Goal: Task Accomplishment & Management: Use online tool/utility

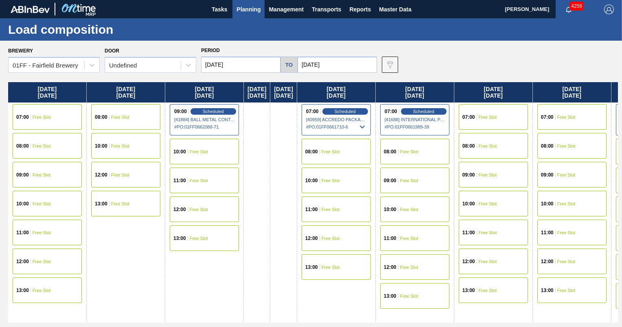
click at [246, 6] on span "Planning" at bounding box center [249, 9] width 24 height 10
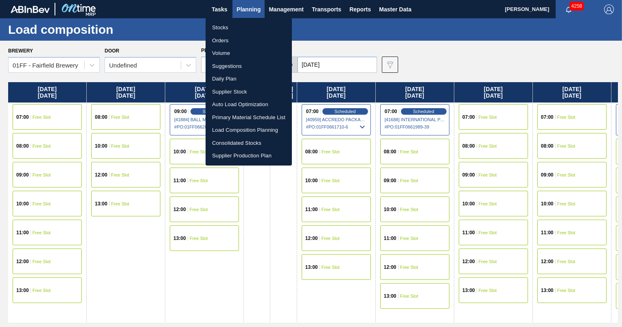
click at [228, 130] on li "Load Composition Planning" at bounding box center [249, 130] width 86 height 13
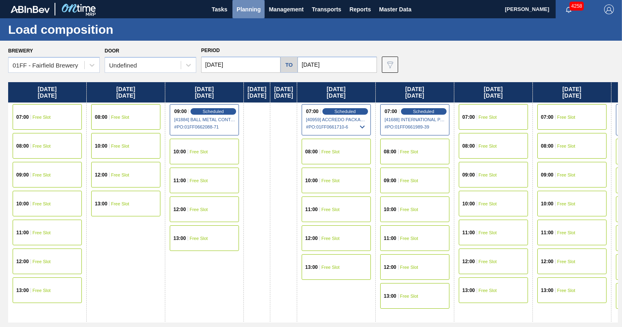
click at [251, 8] on span "Planning" at bounding box center [249, 9] width 24 height 10
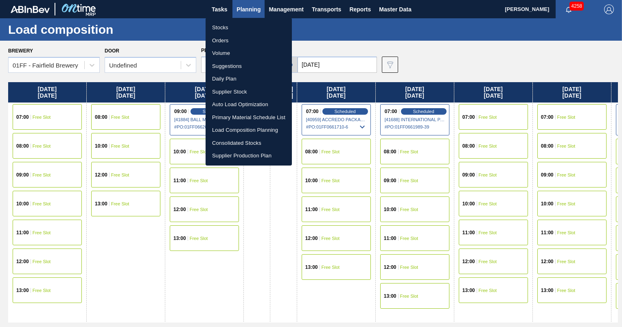
click at [223, 65] on li "Suggestions" at bounding box center [249, 66] width 86 height 13
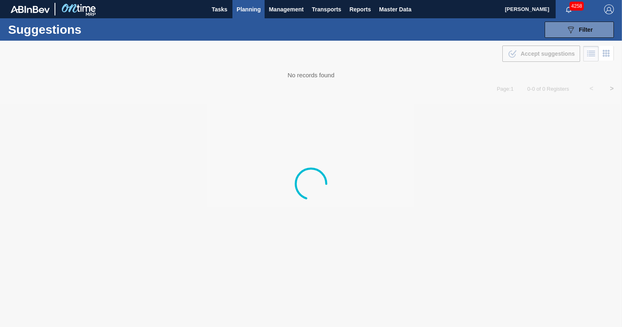
type from "[DATE]"
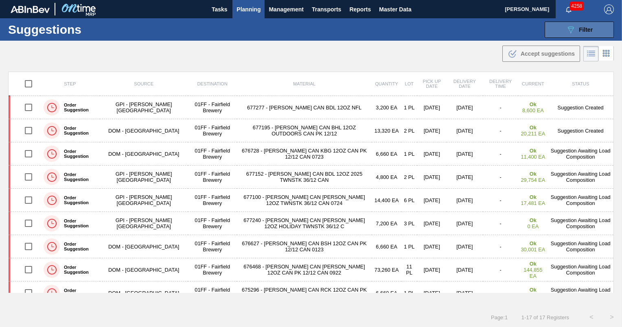
click at [567, 31] on icon "089F7B8B-B2A5-4AFE-B5C0-19BA573D28AC" at bounding box center [571, 30] width 10 height 10
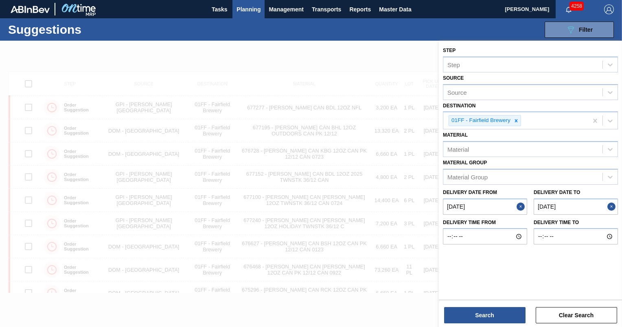
click at [365, 57] on div at bounding box center [311, 204] width 622 height 327
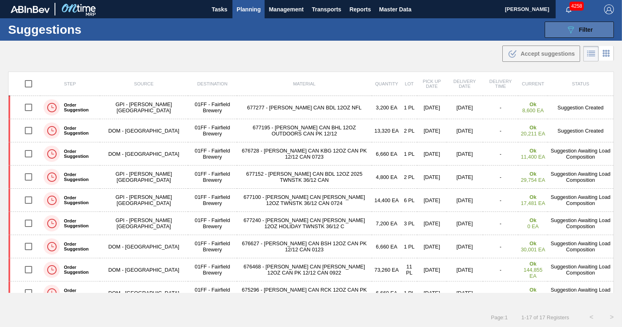
click at [564, 27] on button "089F7B8B-B2A5-4AFE-B5C0-19BA573D28AC Filter" at bounding box center [579, 30] width 69 height 16
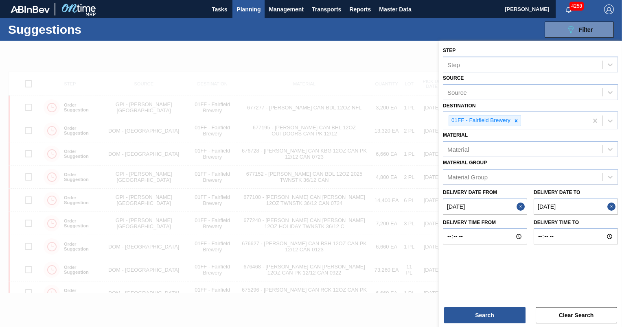
click at [558, 207] on to "10/04/2025" at bounding box center [576, 207] width 84 height 16
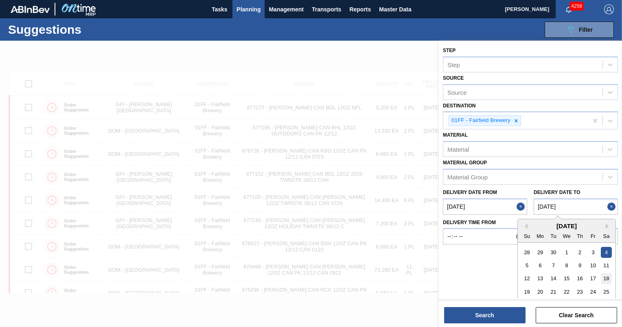
scroll to position [17, 0]
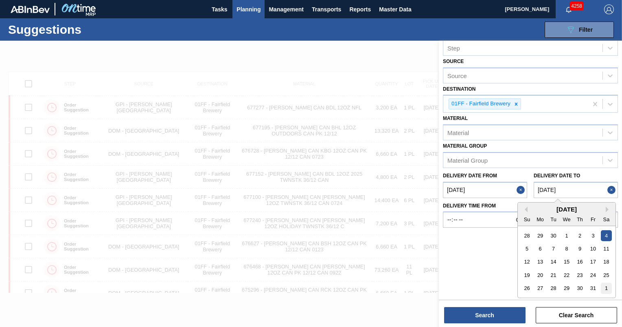
click at [602, 285] on div "1" at bounding box center [606, 288] width 11 height 11
type to "11/01/2025"
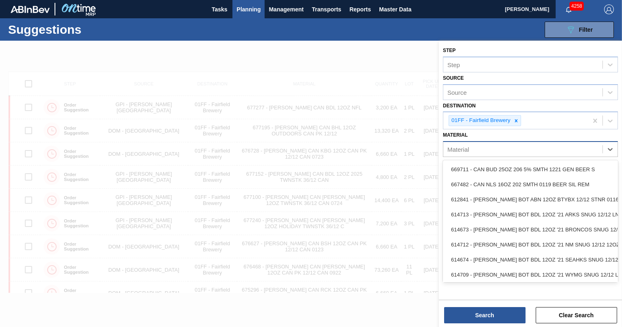
click at [497, 150] on div "Material" at bounding box center [522, 150] width 159 height 12
click at [542, 103] on div "Destination 01FF - Fairfield Brewery" at bounding box center [530, 115] width 175 height 30
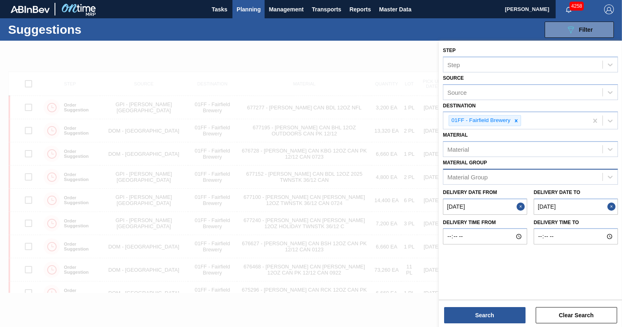
click at [517, 175] on div "Material Group" at bounding box center [522, 177] width 159 height 12
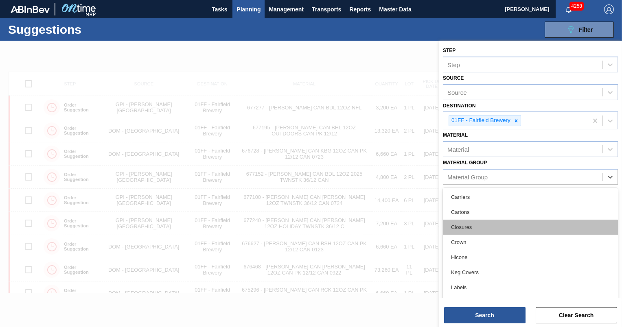
scroll to position [77, 0]
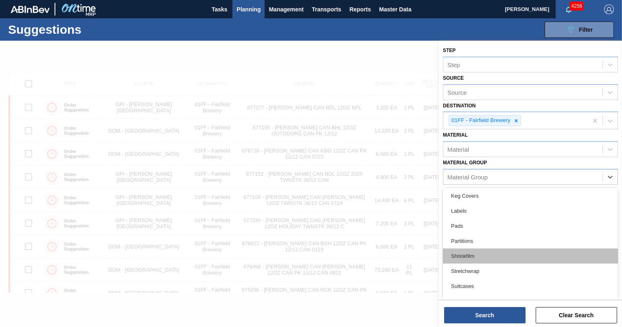
click at [490, 256] on div "Shrinkfilm" at bounding box center [530, 256] width 175 height 15
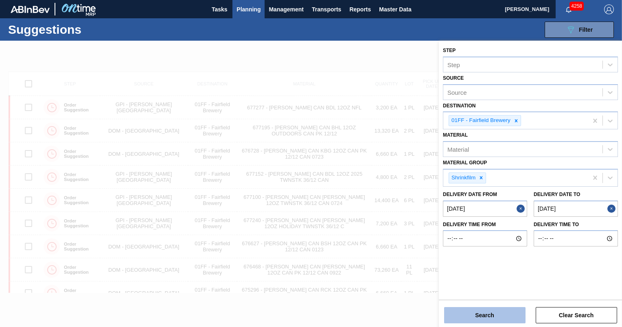
click at [496, 314] on button "Search" at bounding box center [484, 315] width 81 height 16
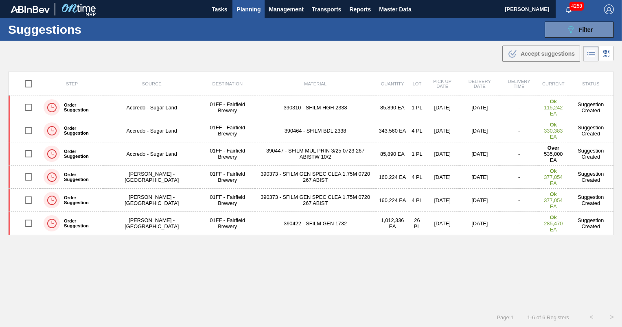
scroll to position [0, 0]
click at [552, 27] on button "089F7B8B-B2A5-4AFE-B5C0-19BA573D28AC Filter" at bounding box center [579, 30] width 69 height 16
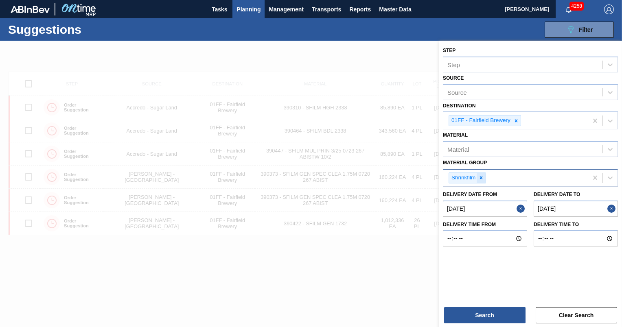
click at [482, 176] on icon at bounding box center [481, 178] width 6 height 6
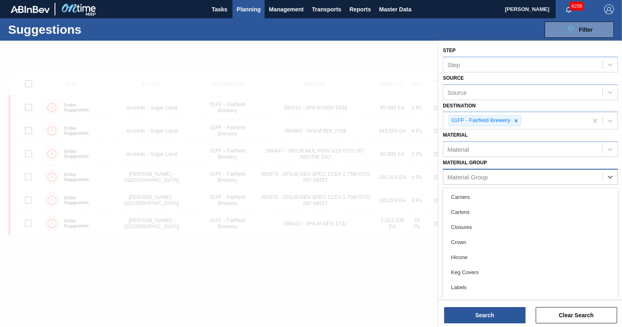
click at [484, 175] on div "Material Group" at bounding box center [467, 176] width 40 height 7
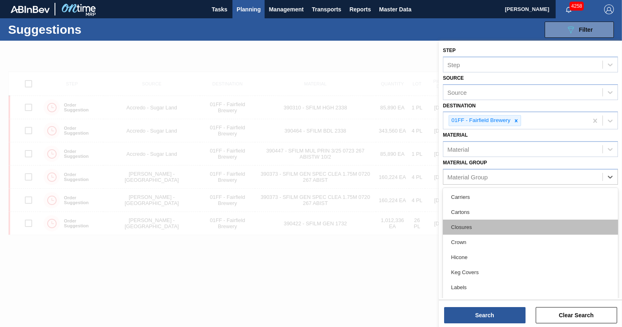
scroll to position [77, 0]
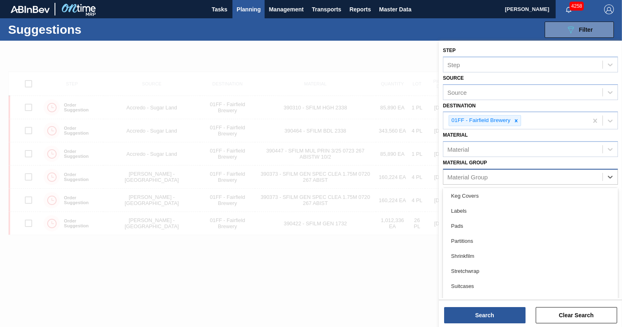
click at [521, 177] on div "Material Group" at bounding box center [522, 177] width 159 height 12
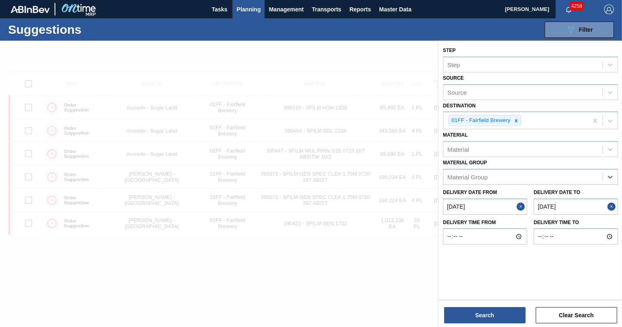
click at [513, 274] on div "Step Step Source Source Destination 01FF - Fairfield Brewery Material Material …" at bounding box center [530, 170] width 183 height 258
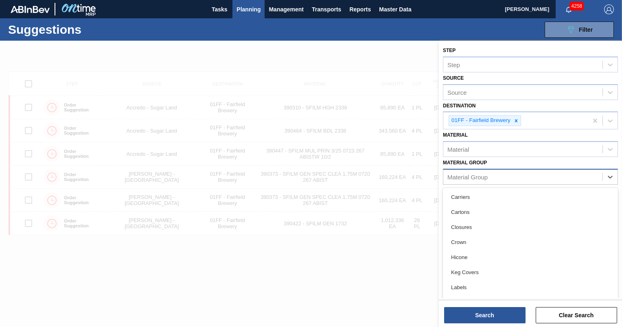
click at [556, 176] on div "Material Group" at bounding box center [522, 177] width 159 height 12
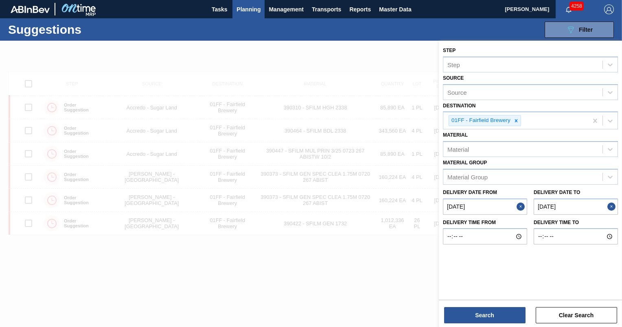
click at [374, 275] on div at bounding box center [311, 204] width 622 height 327
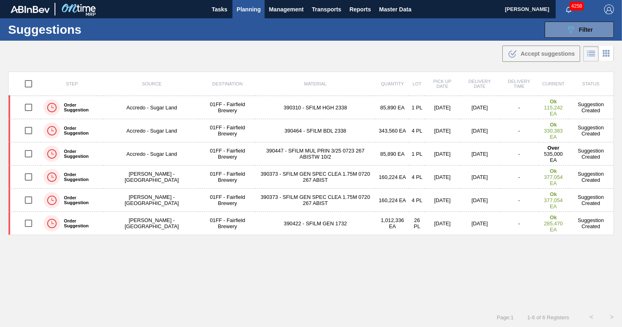
click at [374, 275] on div "Step Source Destination Material Quantity Lot Pick up Date Delivery Date Delive…" at bounding box center [311, 182] width 606 height 221
click at [362, 271] on div "Step Source Destination Material Quantity Lot Pick up Date Delivery Date Delive…" at bounding box center [311, 182] width 606 height 221
click at [580, 23] on button "089F7B8B-B2A5-4AFE-B5C0-19BA573D28AC Filter" at bounding box center [579, 30] width 69 height 16
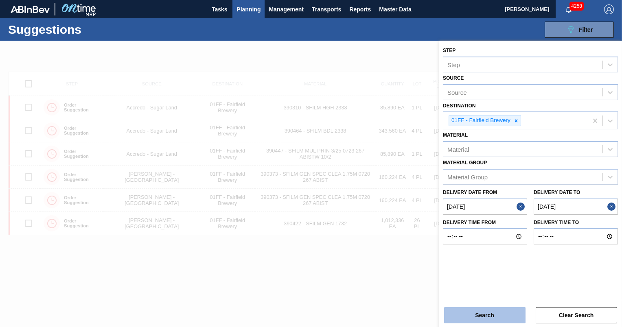
click at [500, 318] on button "Search" at bounding box center [484, 315] width 81 height 16
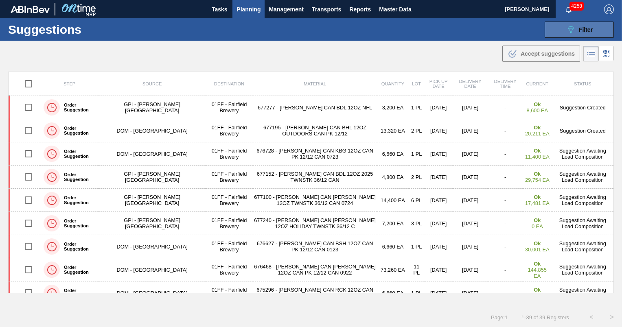
click at [562, 28] on button "089F7B8B-B2A5-4AFE-B5C0-19BA573D28AC Filter" at bounding box center [579, 30] width 69 height 16
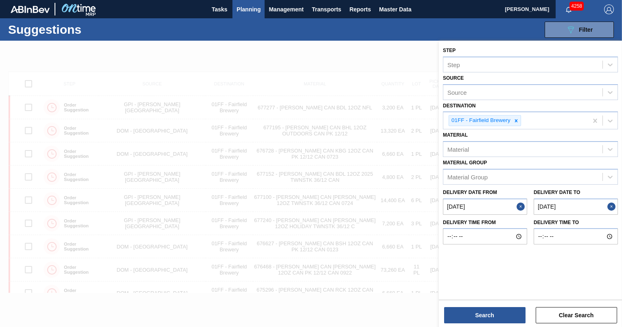
click at [342, 62] on div at bounding box center [311, 204] width 622 height 327
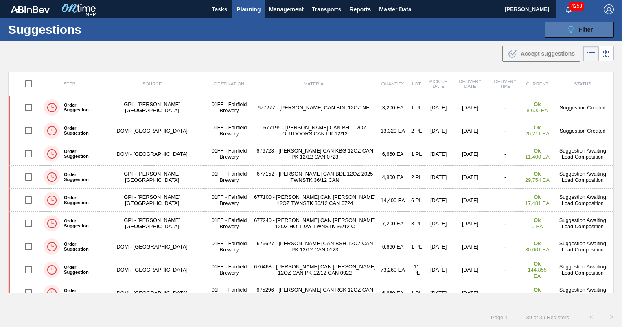
click at [583, 28] on span "Filter" at bounding box center [586, 29] width 14 height 7
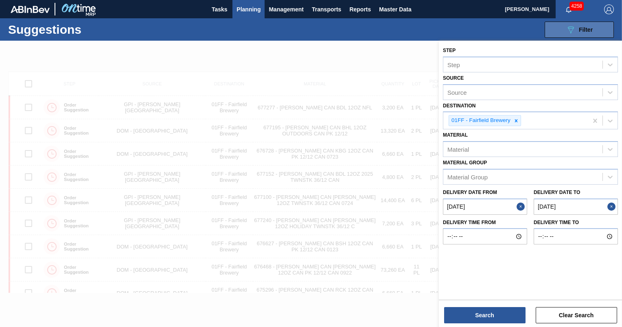
click at [583, 29] on span "Filter" at bounding box center [586, 29] width 14 height 7
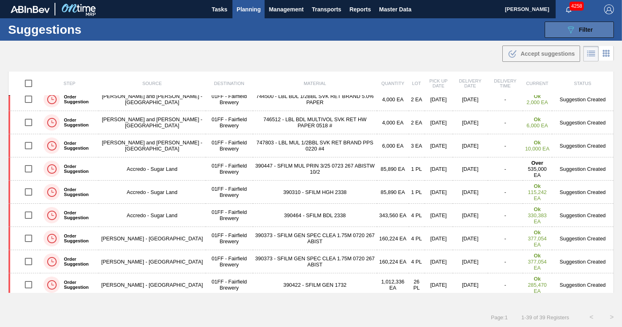
click at [571, 30] on icon at bounding box center [571, 29] width 6 height 7
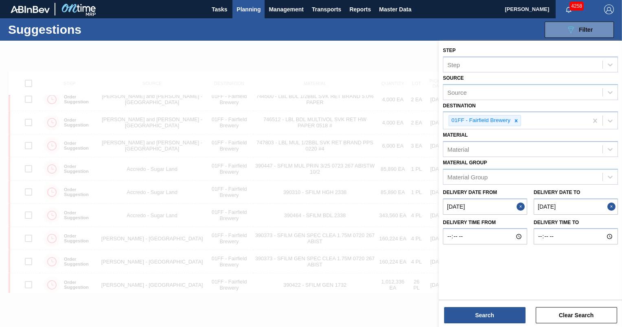
click at [348, 60] on div at bounding box center [311, 204] width 622 height 327
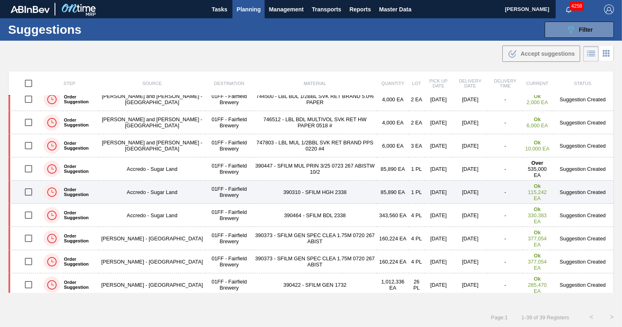
click at [301, 187] on td "390310 - SFILM HGH 2338" at bounding box center [315, 192] width 124 height 23
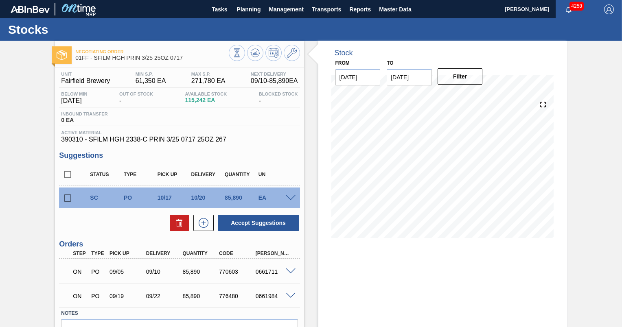
click at [290, 54] on icon at bounding box center [292, 53] width 10 height 10
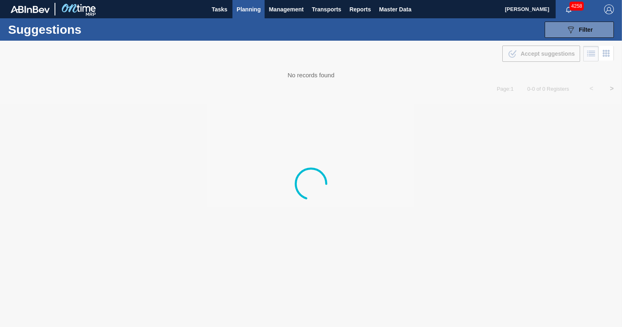
type from "[DATE]"
type to "11/01/2025"
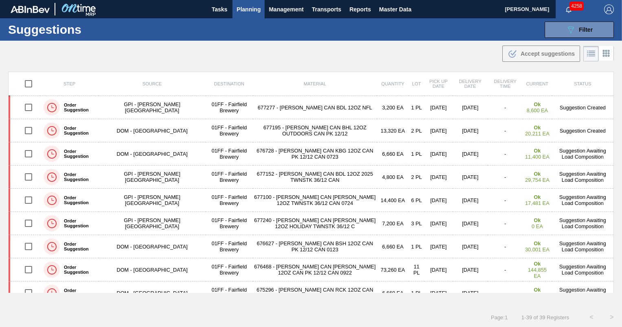
click at [460, 39] on div "Suggestions 089F7B8B-B2A5-4AFE-B5C0-19BA573D28AC Filter Step Step Source Source…" at bounding box center [311, 29] width 622 height 22
click at [320, 62] on div ".b{fill:var(--color-action-default)} Accept suggestions" at bounding box center [311, 52] width 622 height 23
click at [398, 57] on div ".b{fill:var(--color-action-default)} Accept suggestions" at bounding box center [311, 52] width 622 height 23
